Goal: Transaction & Acquisition: Purchase product/service

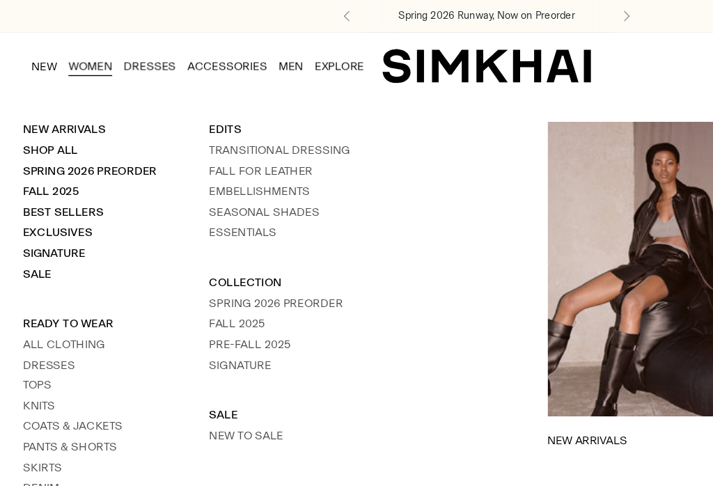
click at [60, 51] on link "WOMEN" at bounding box center [66, 48] width 32 height 31
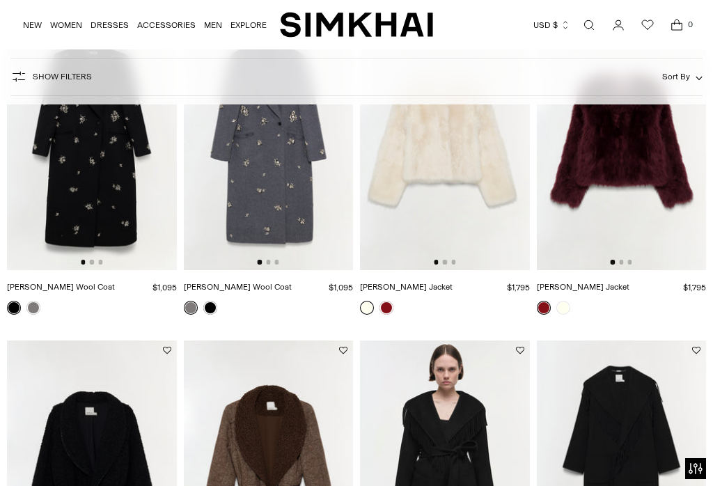
scroll to position [1162, 0]
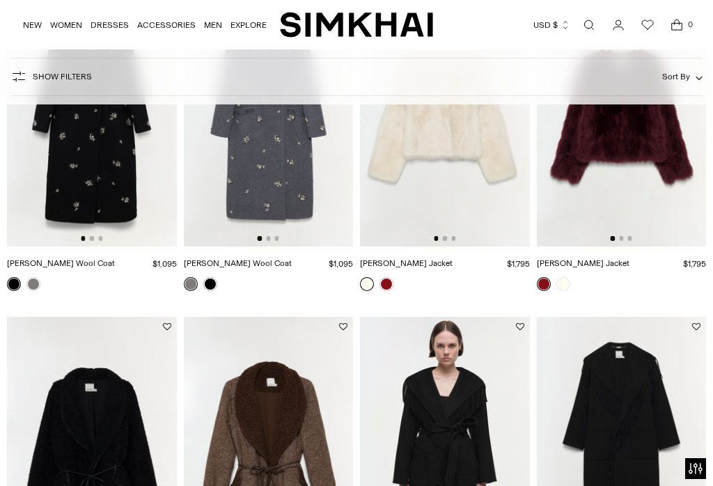
click at [426, 176] on img at bounding box center [445, 119] width 170 height 254
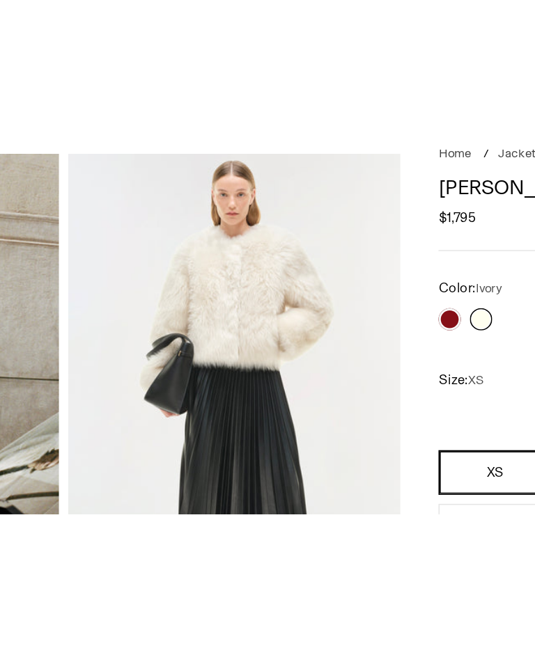
scroll to position [99, 146]
